Goal: Find contact information: Find contact information

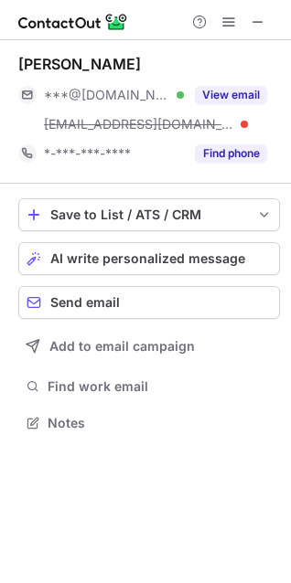
click at [225, 150] on button "Find phone" at bounding box center [231, 153] width 72 height 18
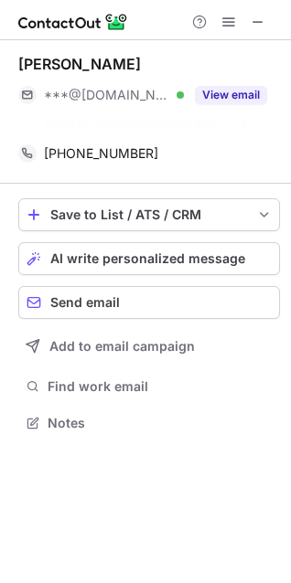
scroll to position [381, 291]
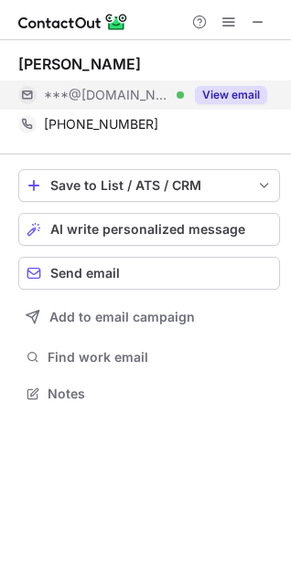
click at [208, 101] on button "View email" at bounding box center [231, 95] width 72 height 18
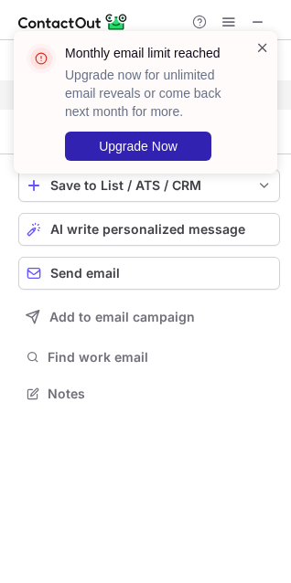
click at [257, 53] on span at bounding box center [262, 47] width 15 height 18
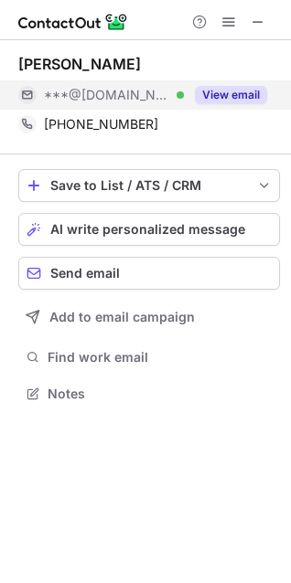
click at [256, 27] on span at bounding box center [257, 22] width 15 height 15
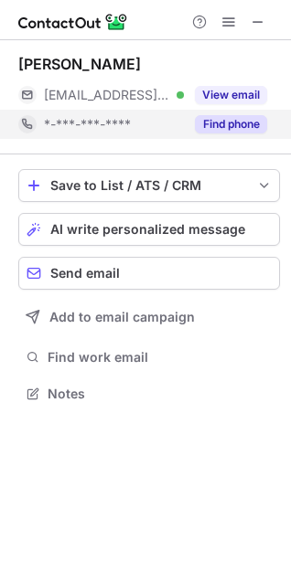
click at [214, 124] on button "Find phone" at bounding box center [231, 124] width 72 height 18
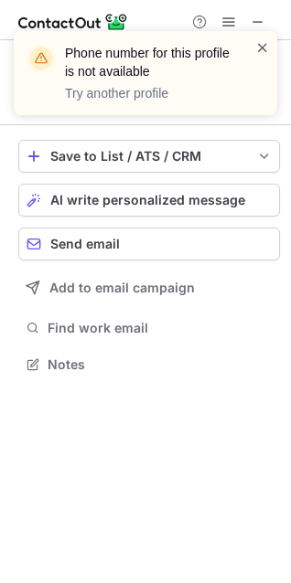
scroll to position [352, 291]
click at [267, 47] on span at bounding box center [262, 47] width 15 height 18
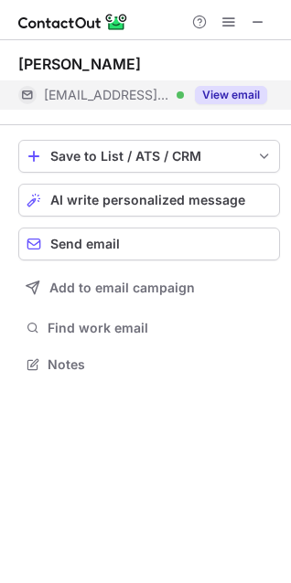
click at [221, 97] on button "View email" at bounding box center [231, 95] width 72 height 18
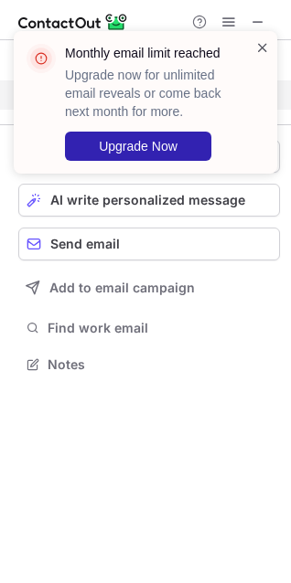
click at [261, 48] on span at bounding box center [262, 47] width 15 height 18
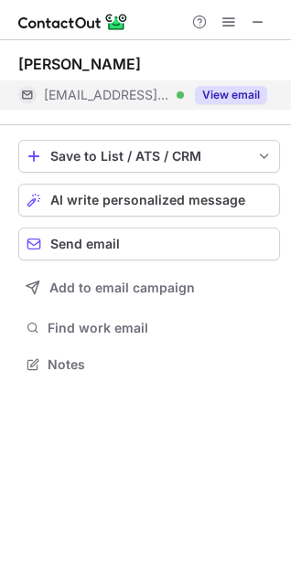
click at [260, 27] on span at bounding box center [257, 22] width 15 height 15
